Goal: Check status: Check status

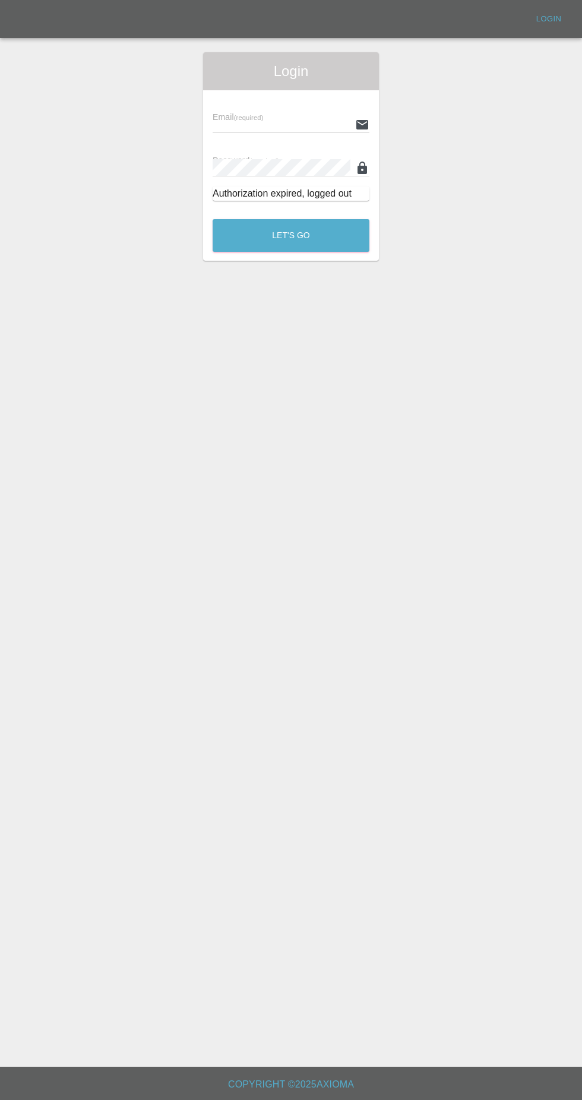
click at [303, 124] on input "text" at bounding box center [282, 124] width 138 height 17
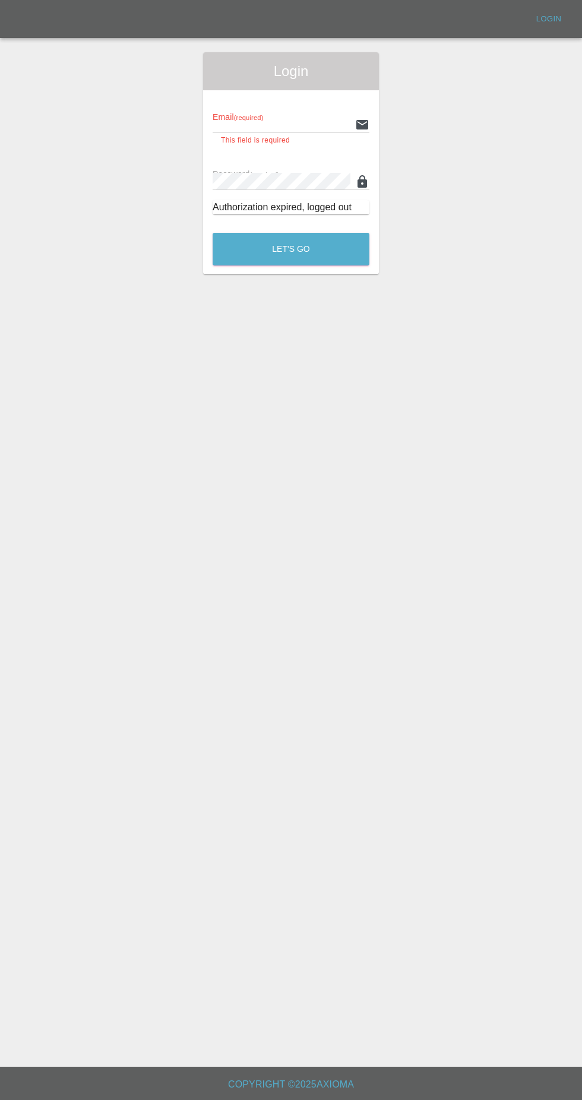
type input "[EMAIL_ADDRESS][DOMAIN_NAME]"
click at [213, 233] on button "Let's Go" at bounding box center [291, 249] width 157 height 33
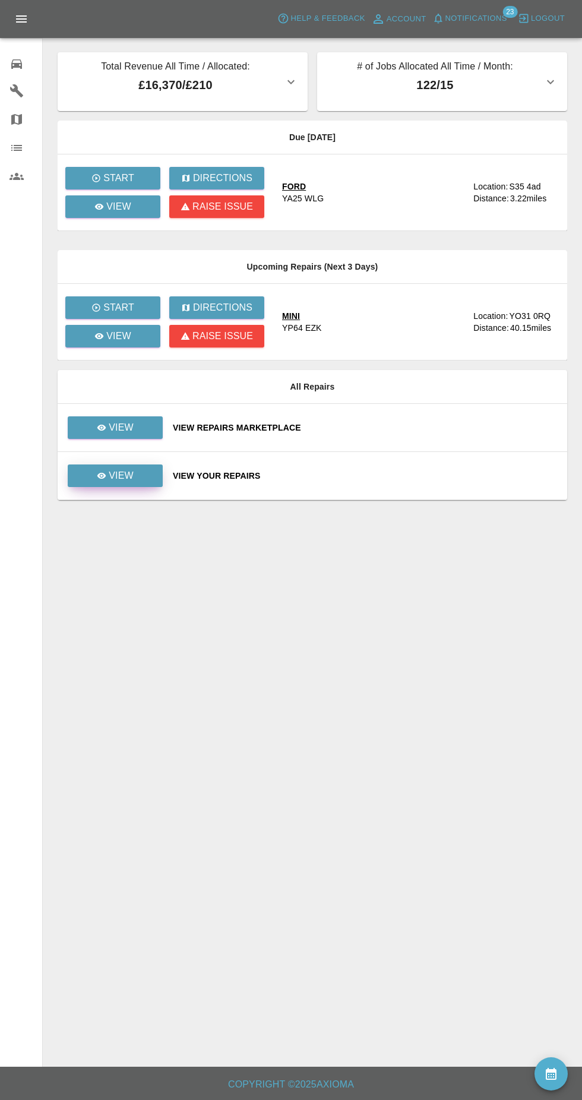
click at [102, 476] on icon at bounding box center [101, 476] width 9 height 6
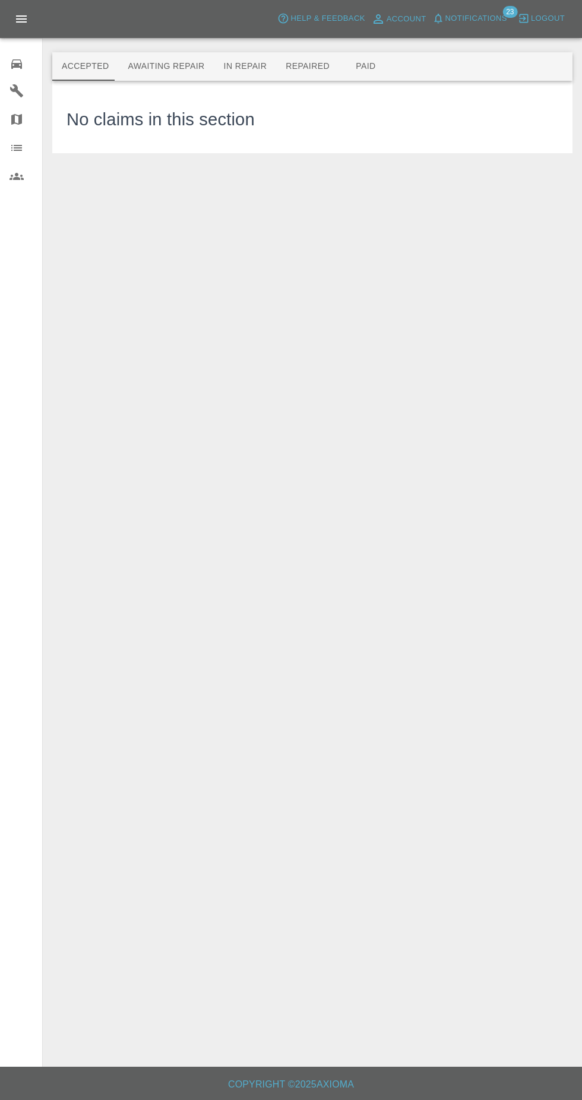
click at [229, 66] on button "In Repair" at bounding box center [245, 66] width 62 height 29
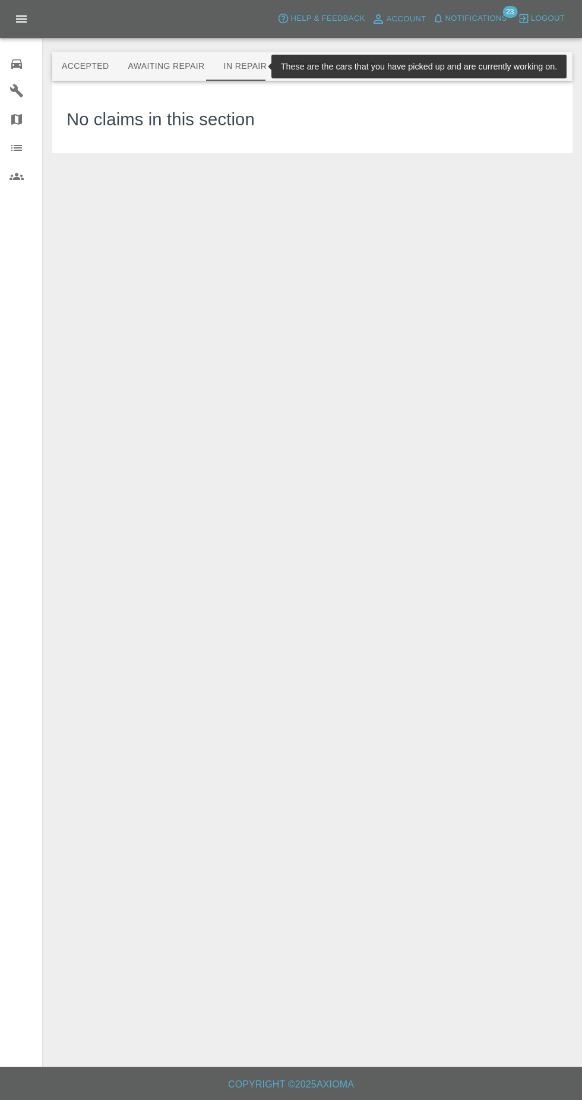
click at [310, 65] on button "Repaired" at bounding box center [307, 66] width 63 height 29
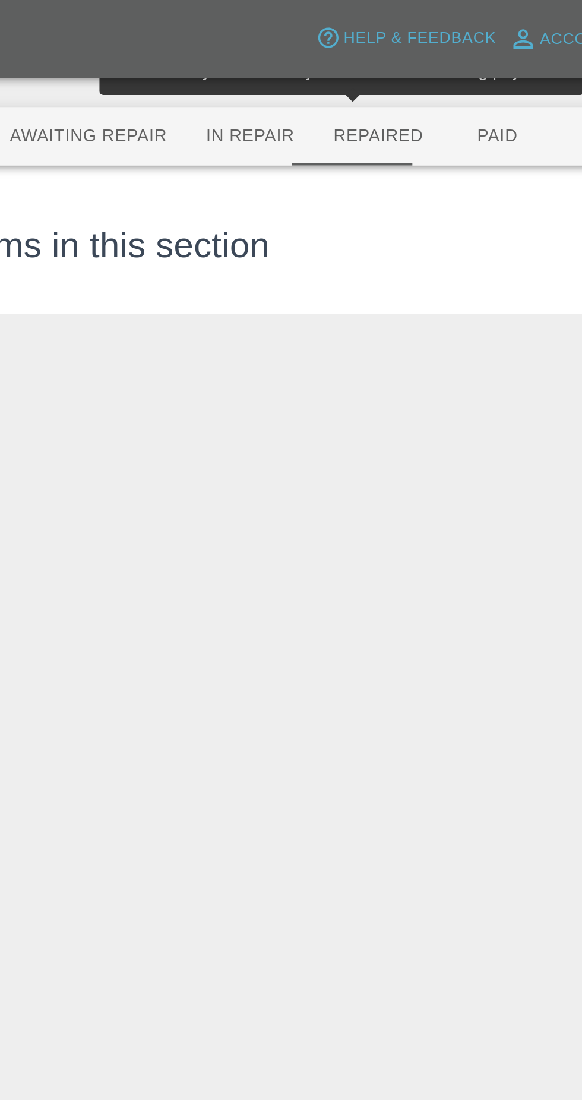
click at [323, 69] on button "Repaired" at bounding box center [307, 66] width 63 height 29
click at [350, 71] on button "Paid" at bounding box center [365, 66] width 53 height 29
